Goal: Task Accomplishment & Management: Manage account settings

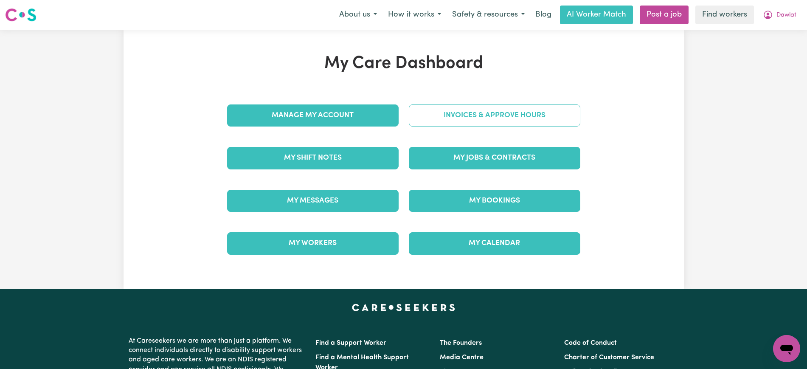
click at [463, 106] on link "Invoices & Approve Hours" at bounding box center [494, 115] width 171 height 22
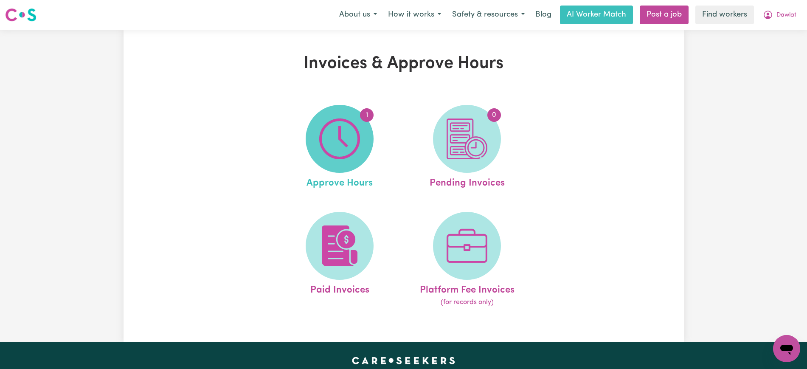
click at [330, 139] on img at bounding box center [339, 138] width 41 height 41
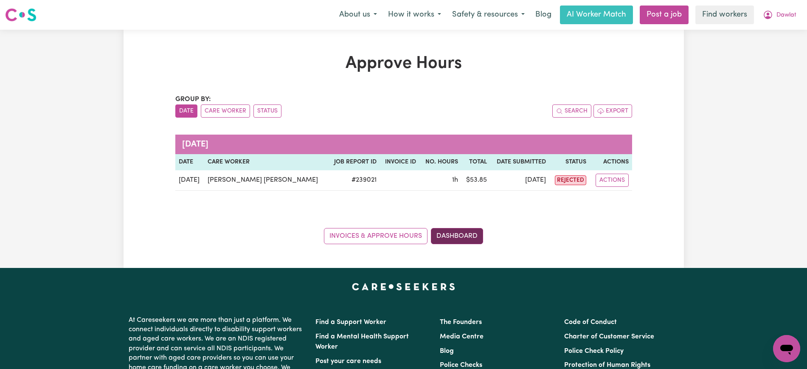
click at [470, 231] on link "Dashboard" at bounding box center [457, 236] width 52 height 16
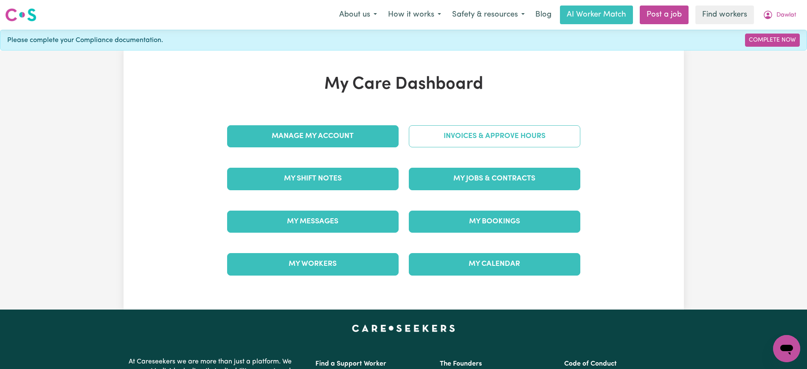
click at [457, 137] on link "Invoices & Approve Hours" at bounding box center [494, 136] width 171 height 22
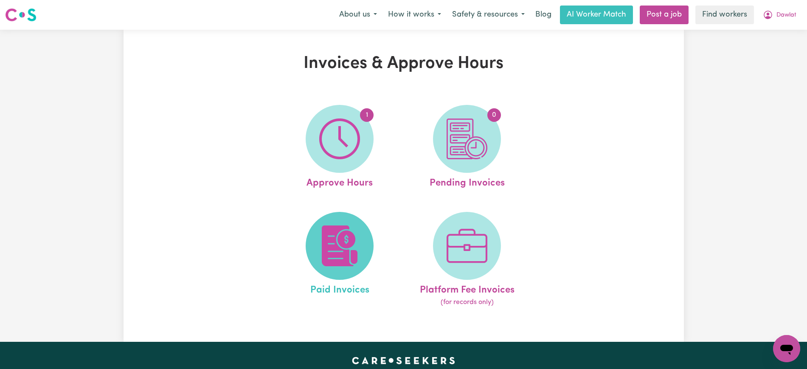
click at [355, 239] on img at bounding box center [339, 245] width 41 height 41
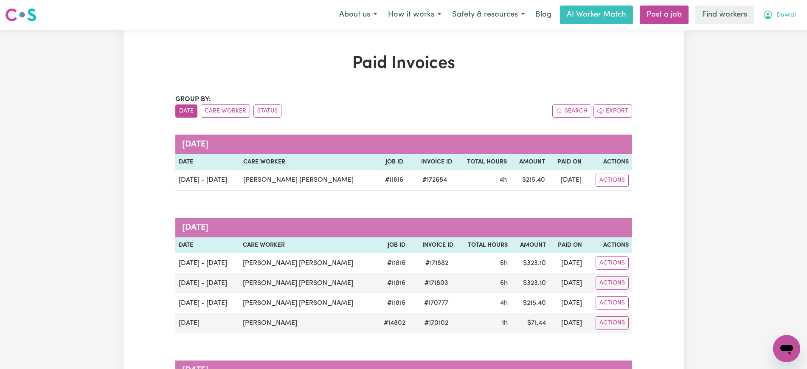
click at [770, 15] on icon "My Account" at bounding box center [768, 15] width 10 height 10
click at [765, 47] on link "Logout" at bounding box center [767, 49] width 67 height 16
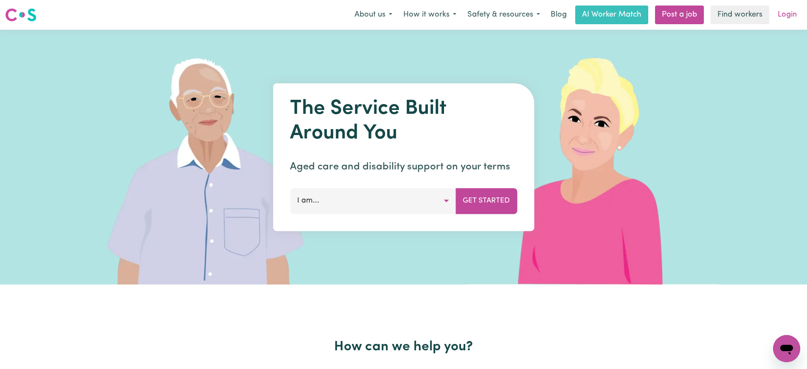
click at [781, 17] on link "Login" at bounding box center [786, 15] width 29 height 19
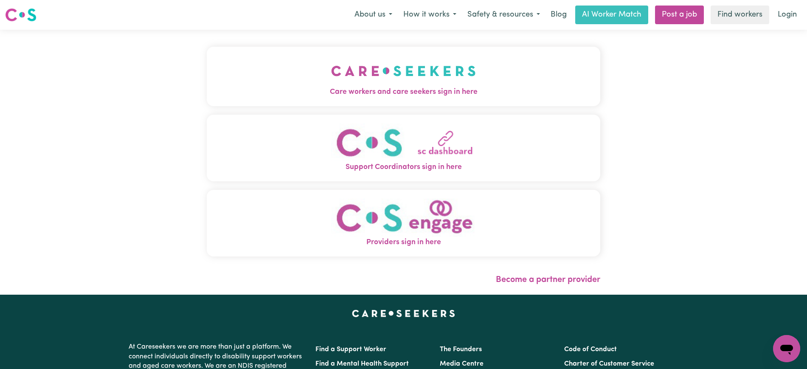
click at [273, 86] on button "Care workers and care seekers sign in here" at bounding box center [403, 76] width 393 height 59
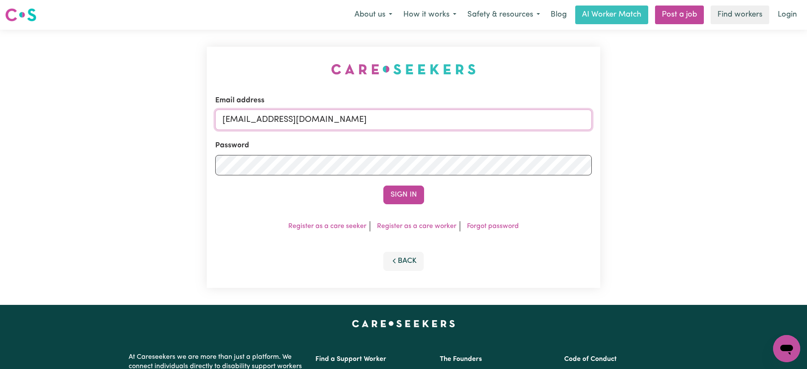
drag, startPoint x: 432, startPoint y: 119, endPoint x: 0, endPoint y: 115, distance: 432.1
click at [0, 119] on div "Email address [EMAIL_ADDRESS][DOMAIN_NAME] Password Sign In Register as a care …" at bounding box center [403, 167] width 807 height 275
type input "[PERSON_NAME][EMAIL_ADDRESS][DOMAIN_NAME]"
click at [383, 185] on button "Sign In" at bounding box center [403, 194] width 41 height 19
